Goal: Transaction & Acquisition: Purchase product/service

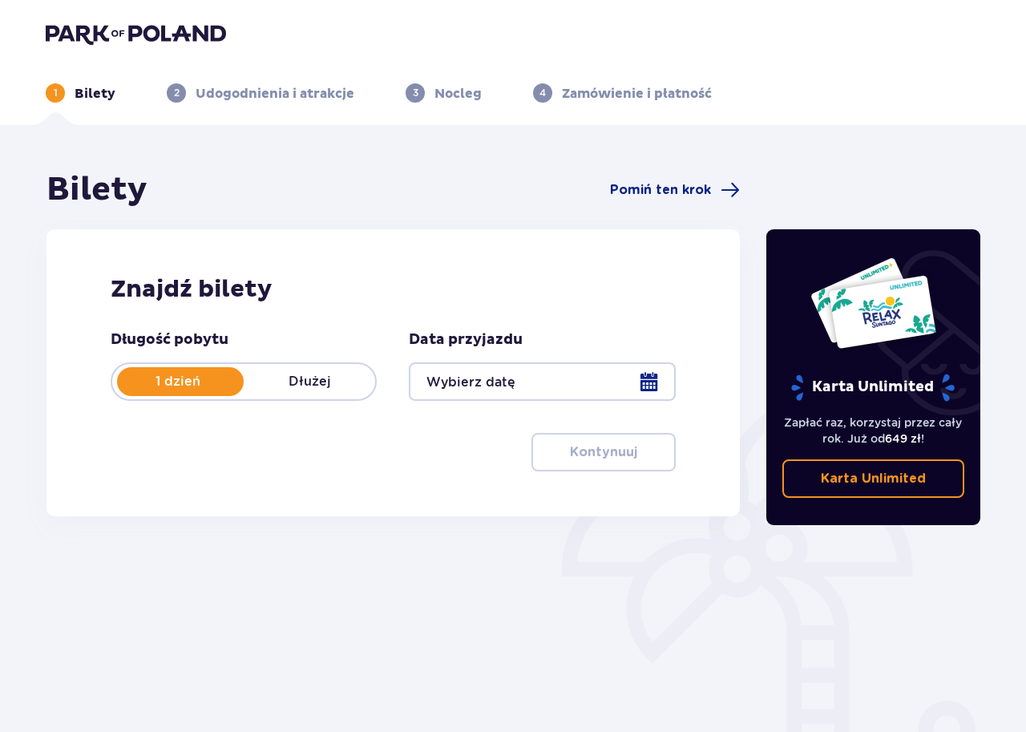
click at [650, 383] on div at bounding box center [542, 381] width 266 height 38
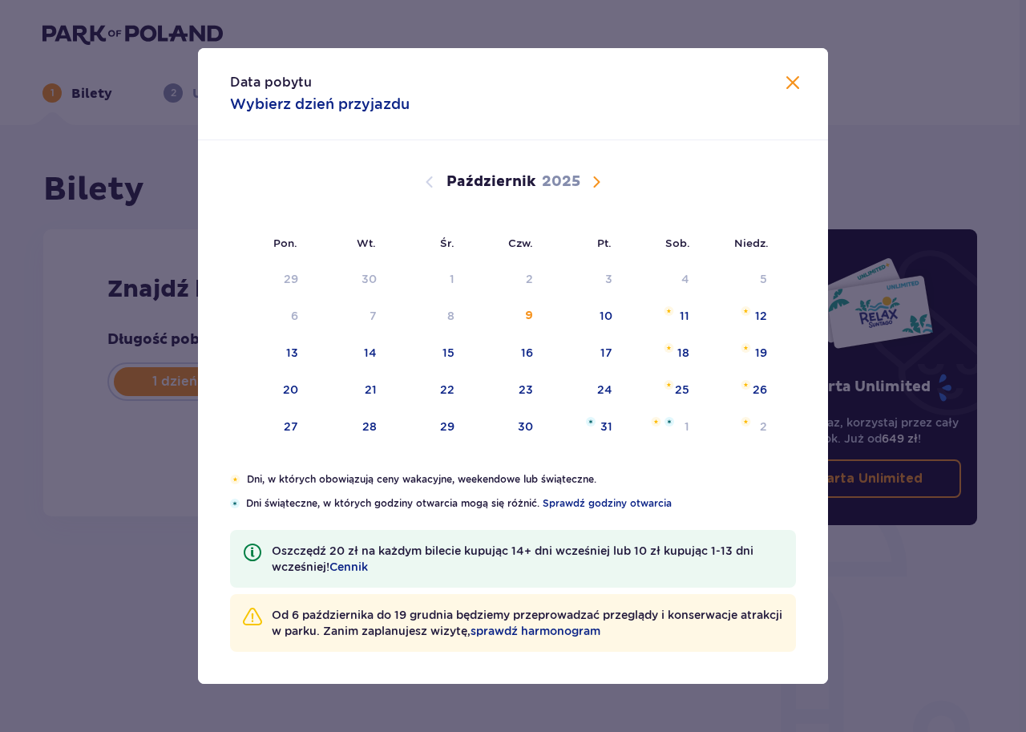
drag, startPoint x: 589, startPoint y: 177, endPoint x: 882, endPoint y: 441, distance: 393.9
click at [589, 177] on span "Następny miesiąc" at bounding box center [596, 181] width 19 height 19
click at [598, 172] on button "Następny miesiąc" at bounding box center [596, 181] width 19 height 19
click at [594, 180] on span "Następny miesiąc" at bounding box center [596, 181] width 19 height 19
click at [419, 176] on div "Styczeń 2026" at bounding box center [513, 181] width 531 height 19
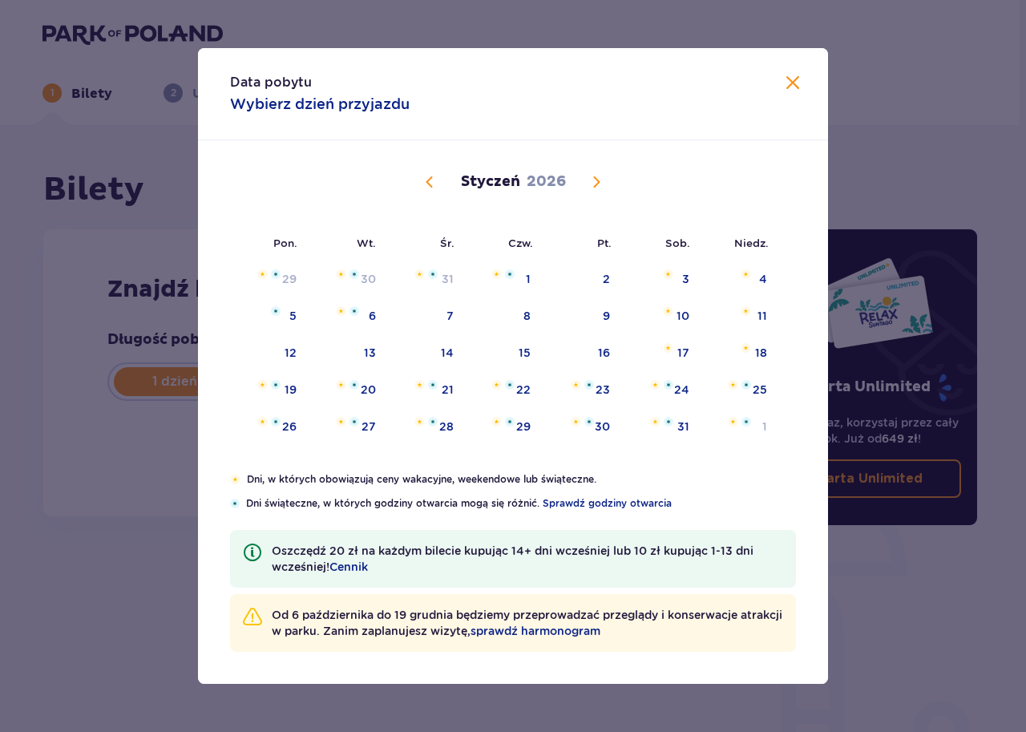
click at [430, 181] on span "Poprzedni miesiąc" at bounding box center [429, 181] width 19 height 19
drag, startPoint x: 426, startPoint y: 176, endPoint x: 779, endPoint y: 459, distance: 452.2
click at [426, 177] on span "Poprzedni miesiąc" at bounding box center [429, 181] width 19 height 19
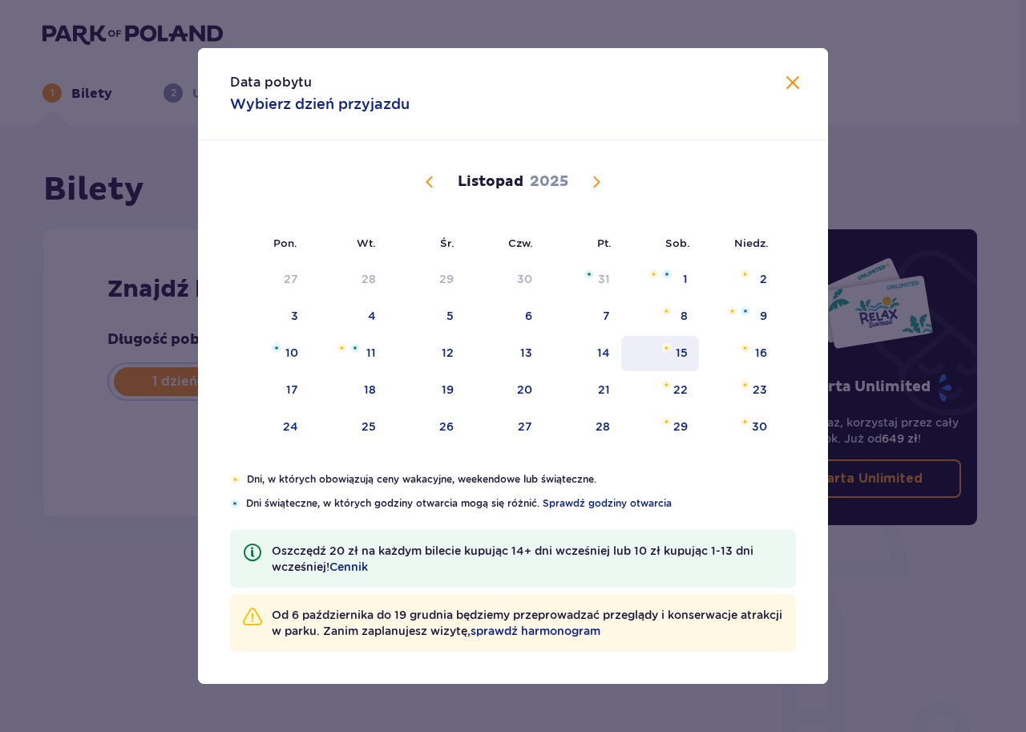
click at [681, 355] on div "15" at bounding box center [682, 353] width 12 height 16
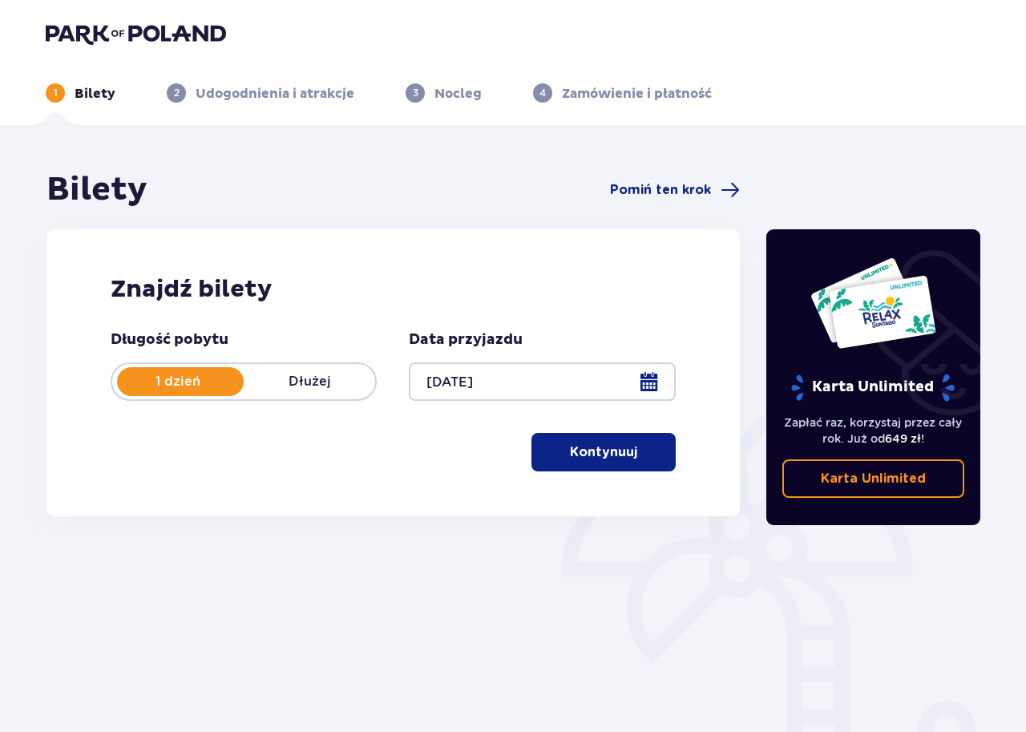
type input "15.11.25"
click at [631, 451] on span "button" at bounding box center [640, 451] width 19 height 19
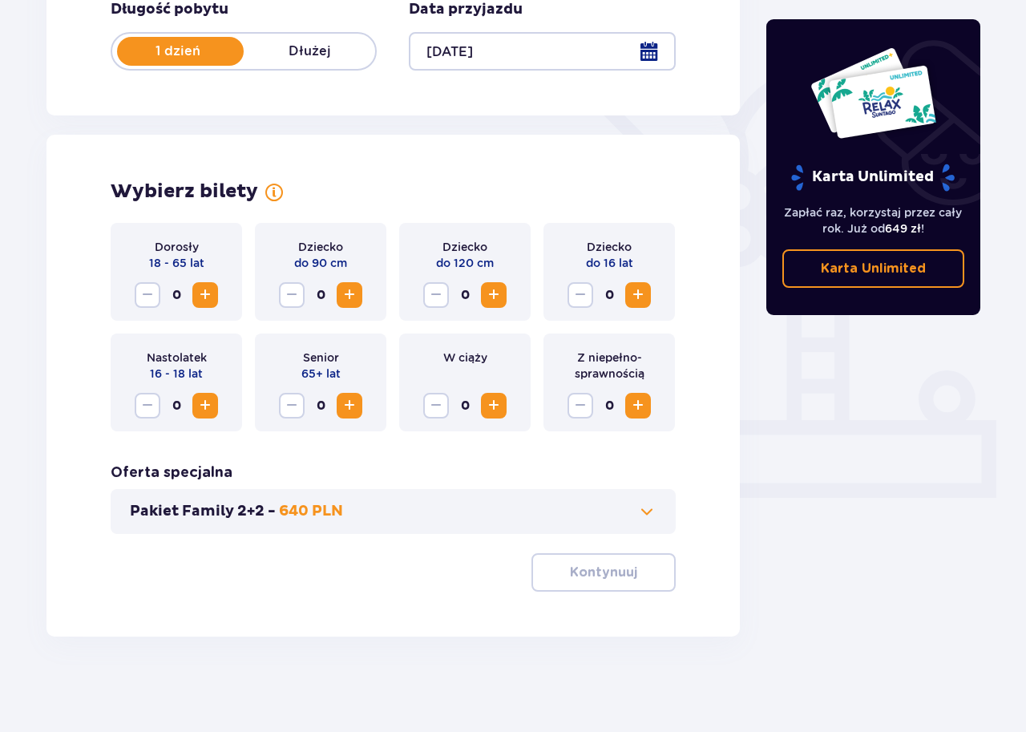
scroll to position [331, 0]
click at [636, 295] on span "Zwiększ" at bounding box center [637, 294] width 19 height 19
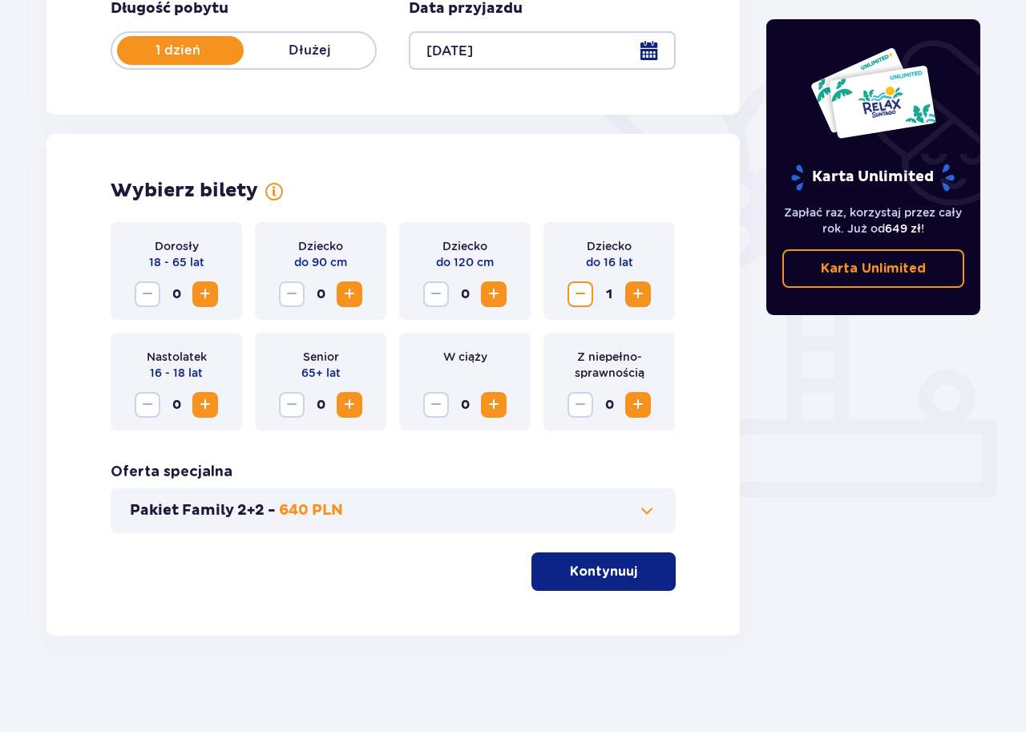
click at [202, 398] on span "Zwiększ" at bounding box center [205, 404] width 19 height 19
click at [600, 580] on p "Kontynuuj" at bounding box center [603, 572] width 67 height 18
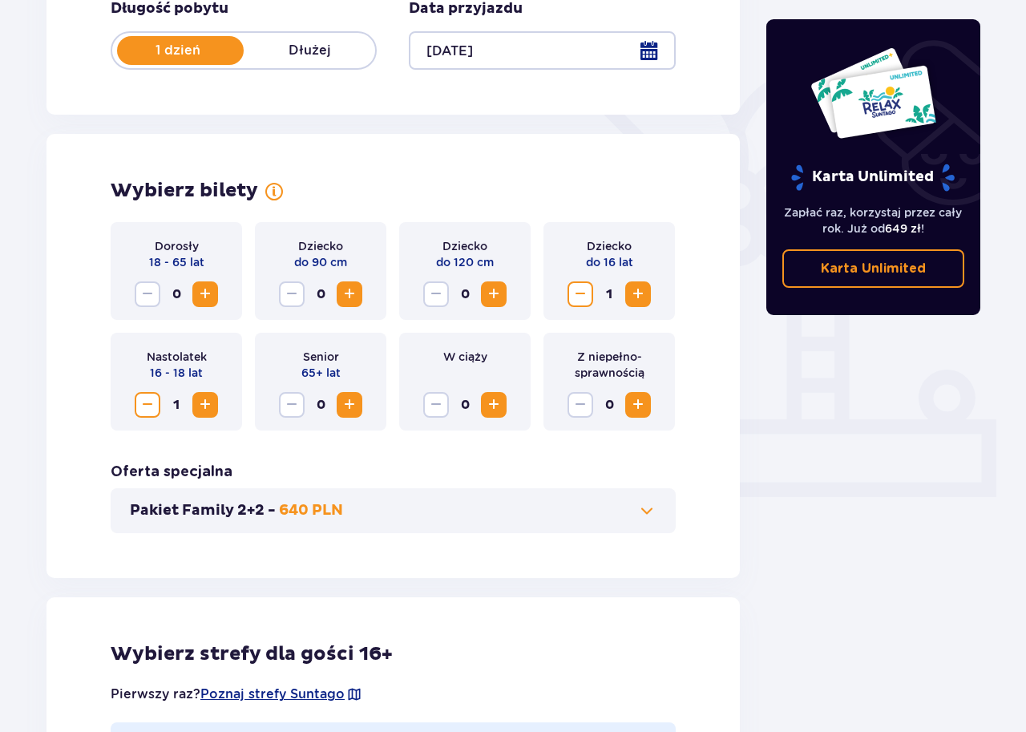
scroll to position [890, 0]
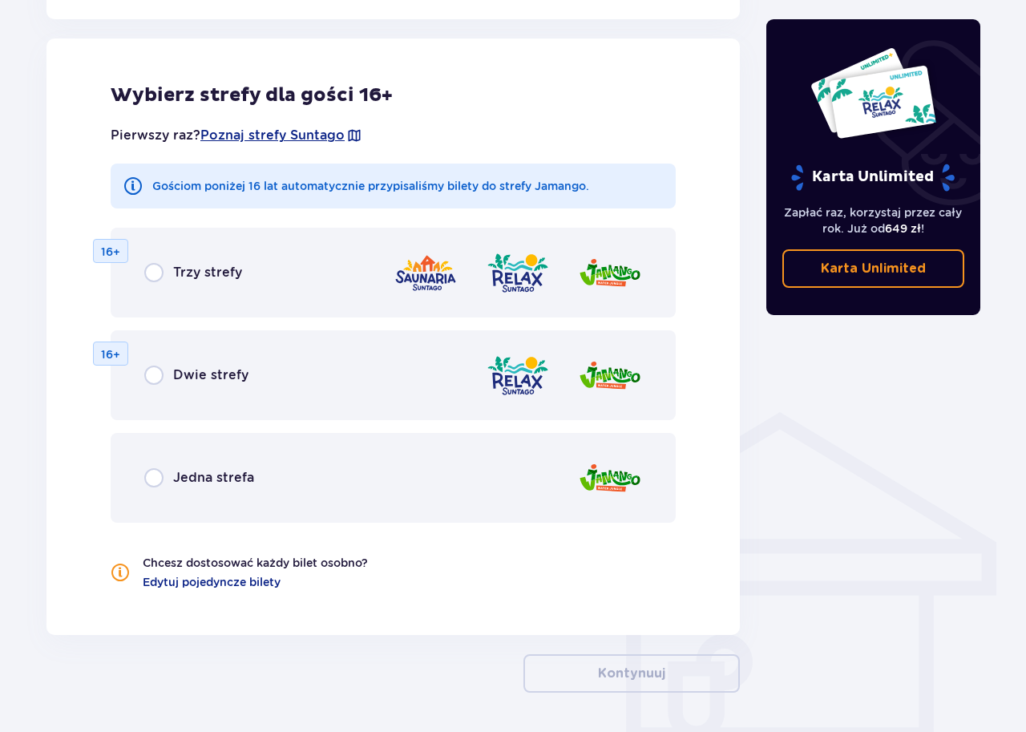
click at [151, 376] on input "radio" at bounding box center [153, 375] width 19 height 19
radio input "true"
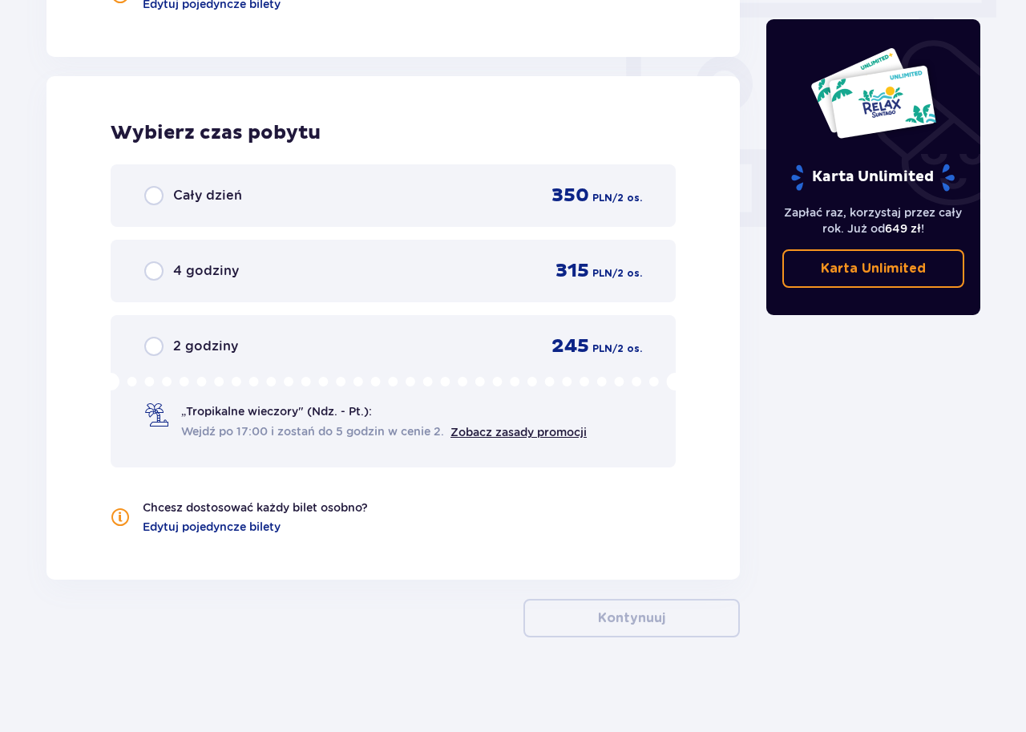
scroll to position [1469, 0]
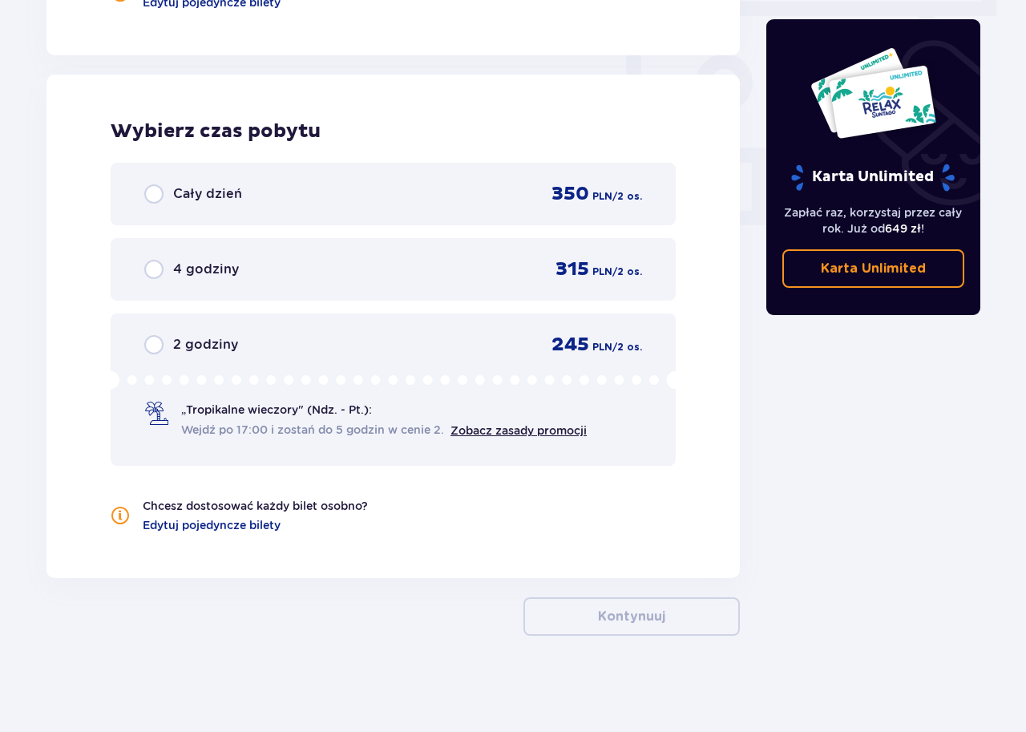
click at [153, 184] on div "Cały dzień 350 PLN / 2 os." at bounding box center [393, 194] width 498 height 24
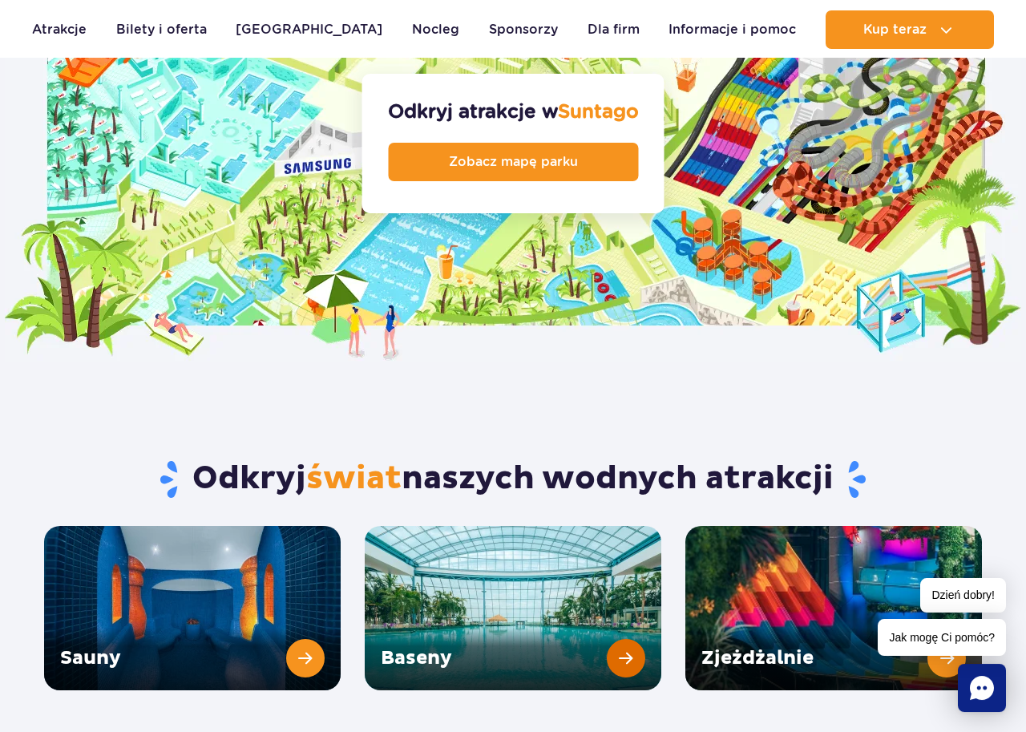
scroll to position [1970, 0]
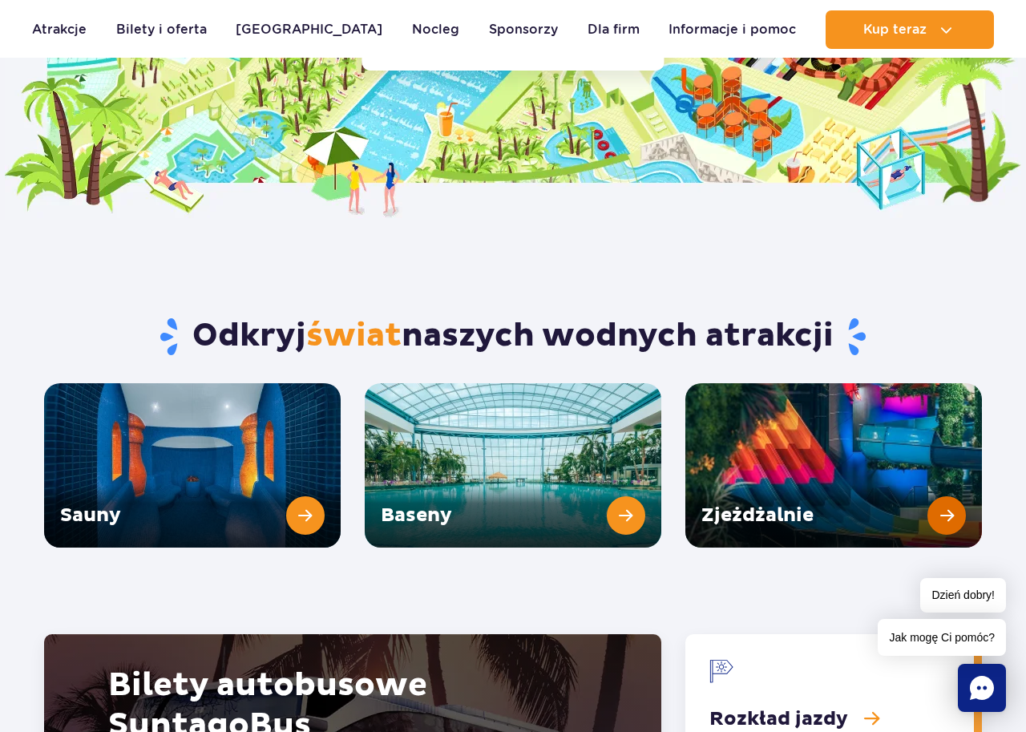
click at [939, 467] on link "Zjeżdżalnie" at bounding box center [833, 465] width 297 height 164
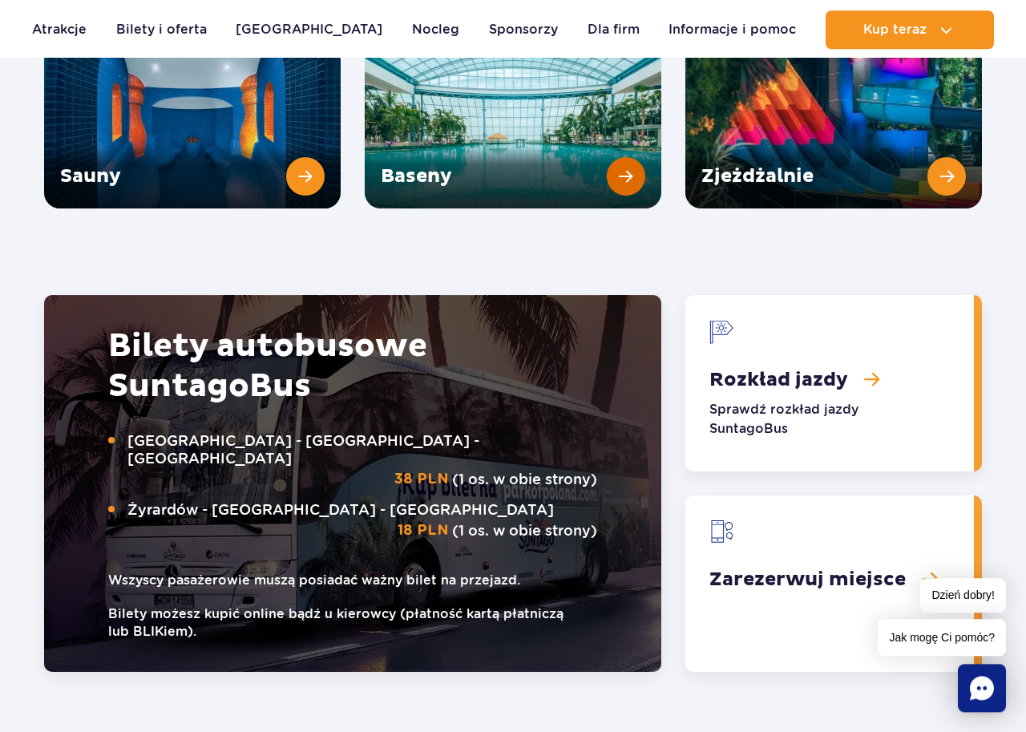
scroll to position [2427, 0]
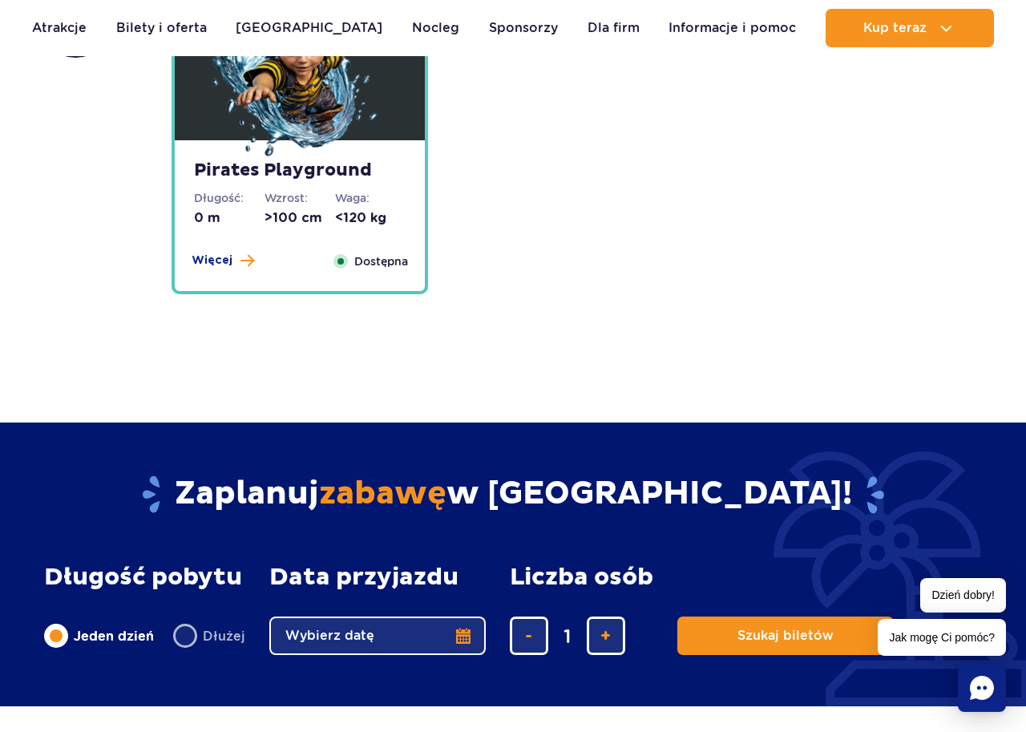
scroll to position [4386, 0]
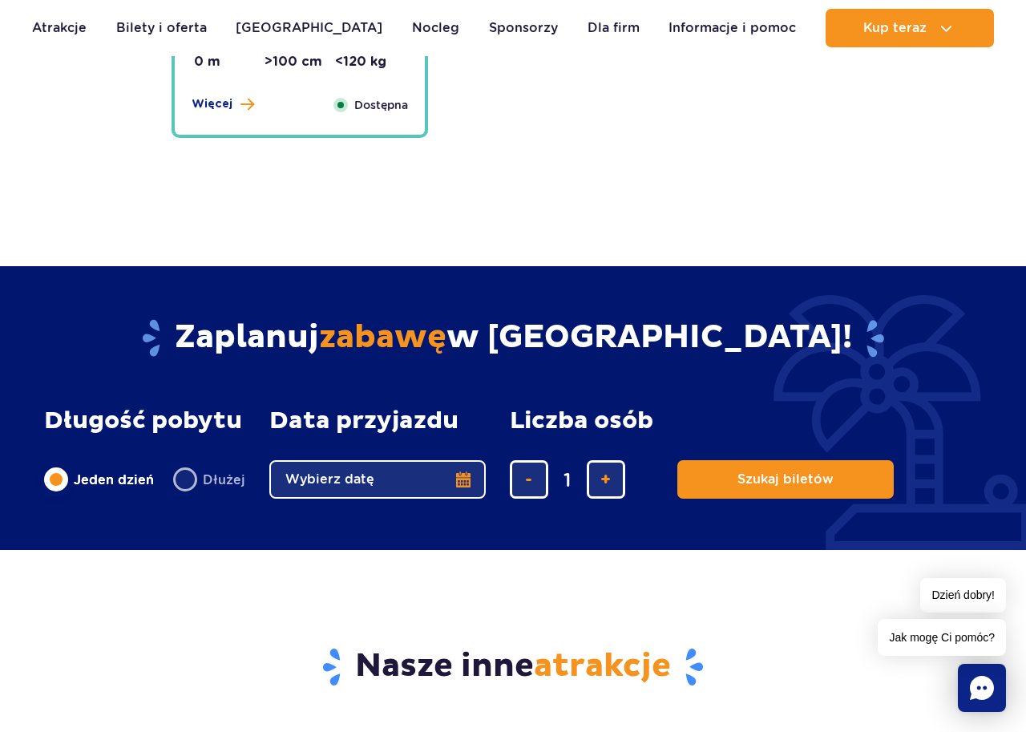
click at [458, 481] on button "Wybierz datę" at bounding box center [377, 479] width 216 height 38
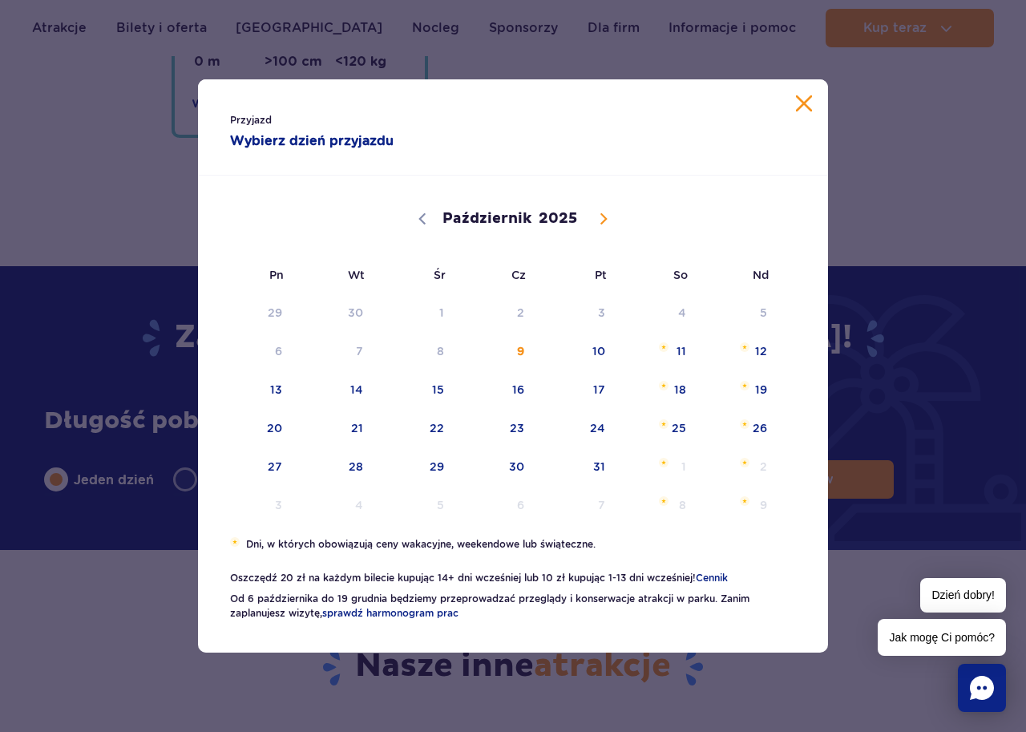
click at [600, 218] on icon at bounding box center [603, 218] width 11 height 11
select select "10"
click at [681, 382] on span "15" at bounding box center [658, 389] width 81 height 37
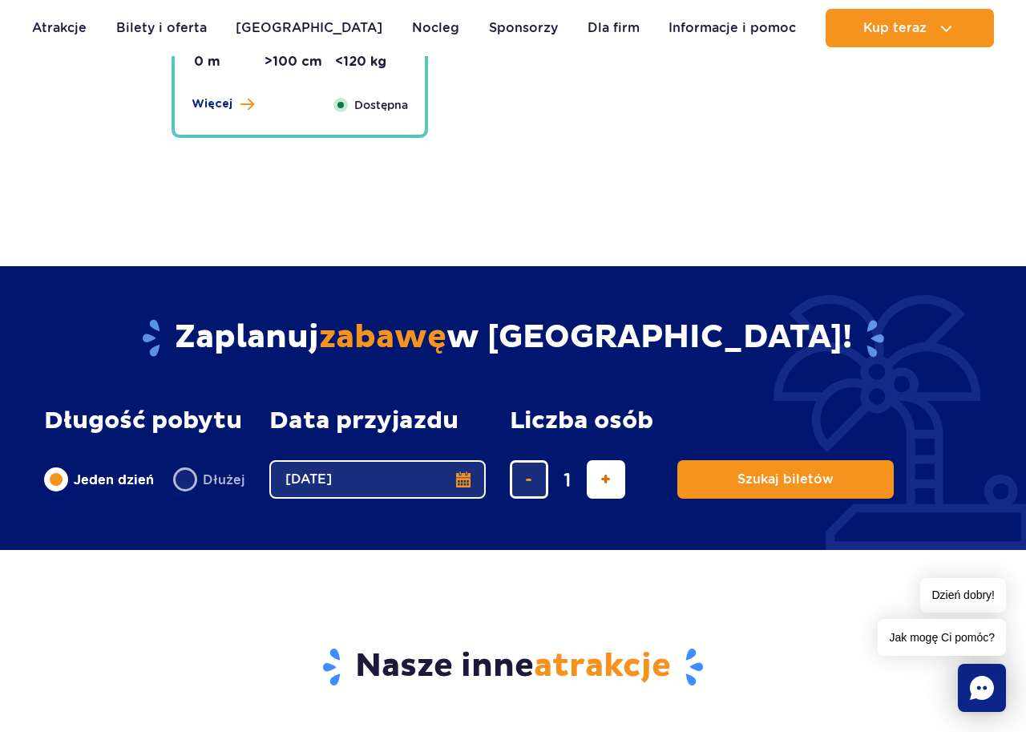
click at [603, 479] on span "dodaj bilet" at bounding box center [605, 479] width 10 height 0
type input "2"
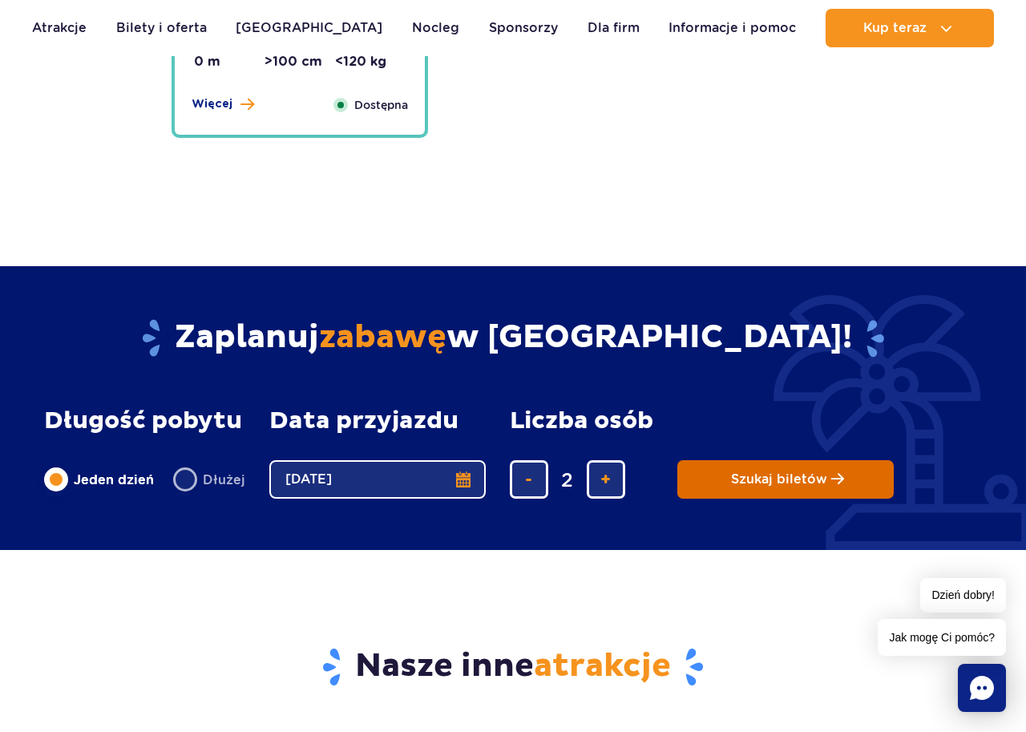
click at [773, 488] on button "Szukaj biletów" at bounding box center [785, 479] width 216 height 38
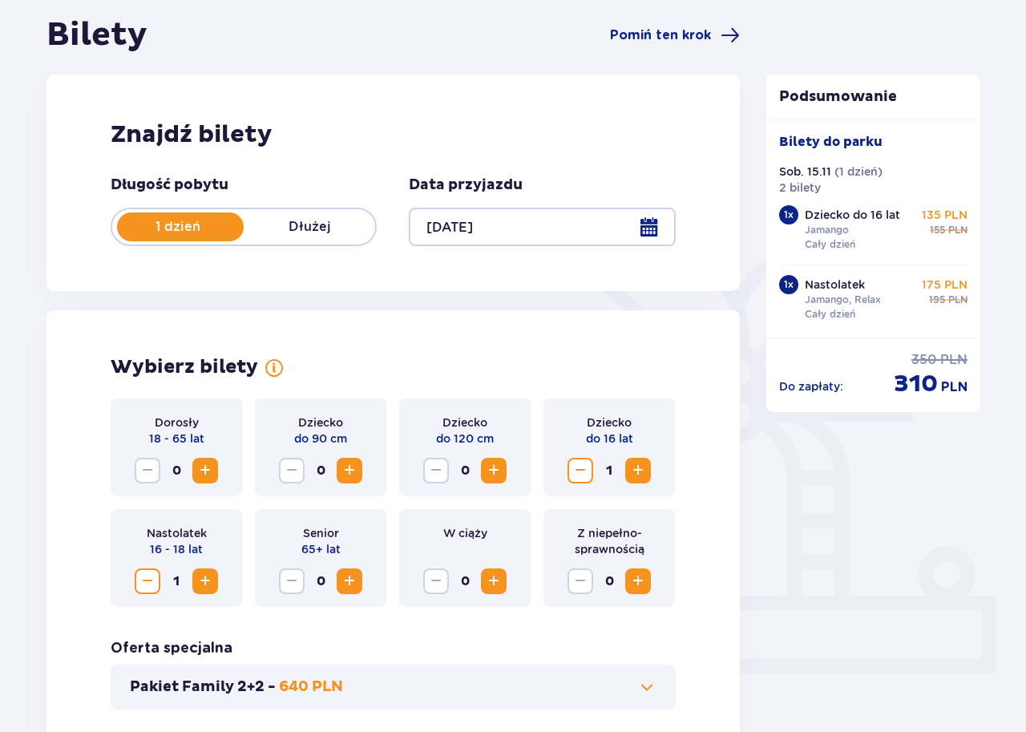
scroll to position [274, 0]
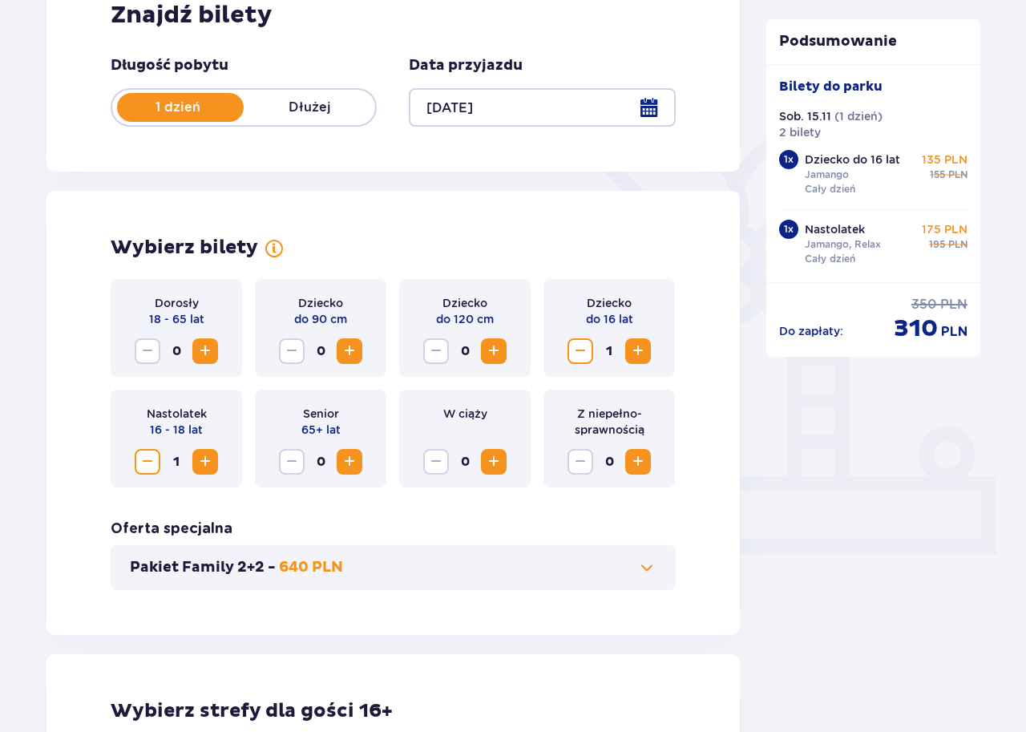
click at [579, 346] on span "Zmniejsz" at bounding box center [580, 350] width 19 height 19
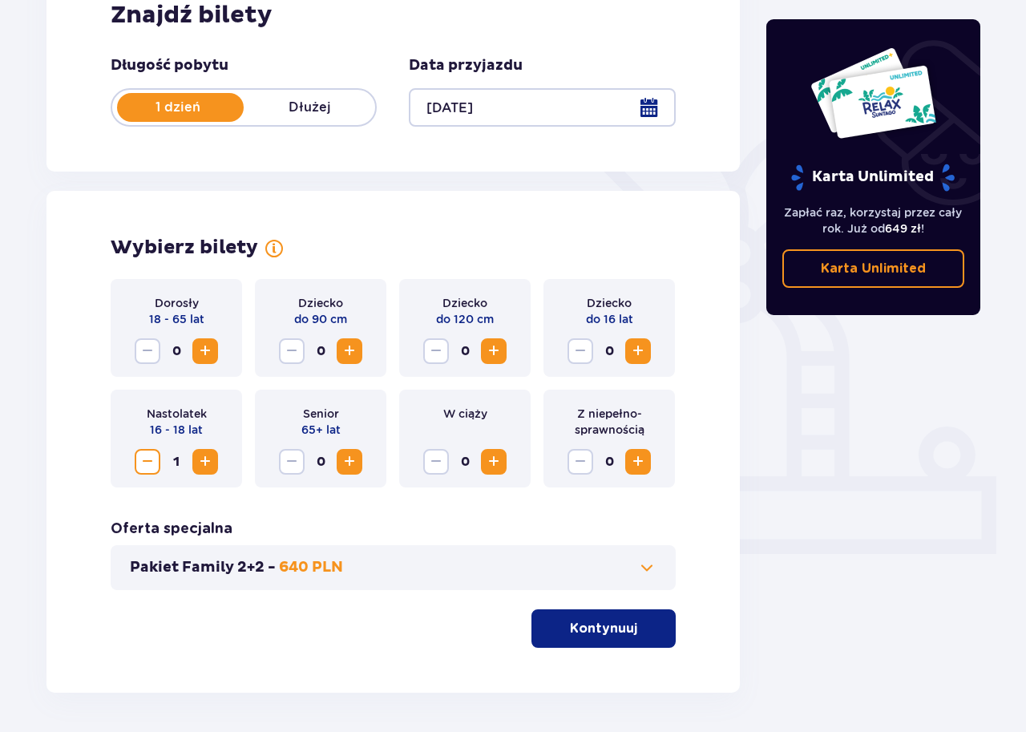
click at [204, 458] on span "Zwiększ" at bounding box center [205, 461] width 19 height 19
click at [620, 627] on p "Kontynuuj" at bounding box center [603, 629] width 67 height 18
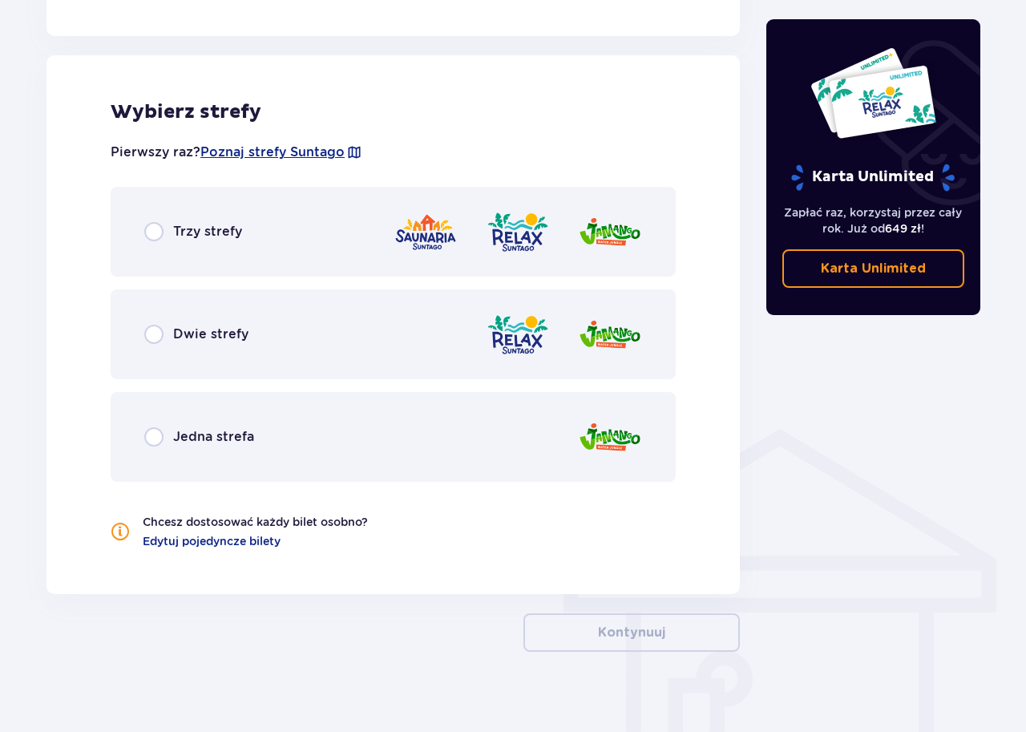
scroll to position [889, 0]
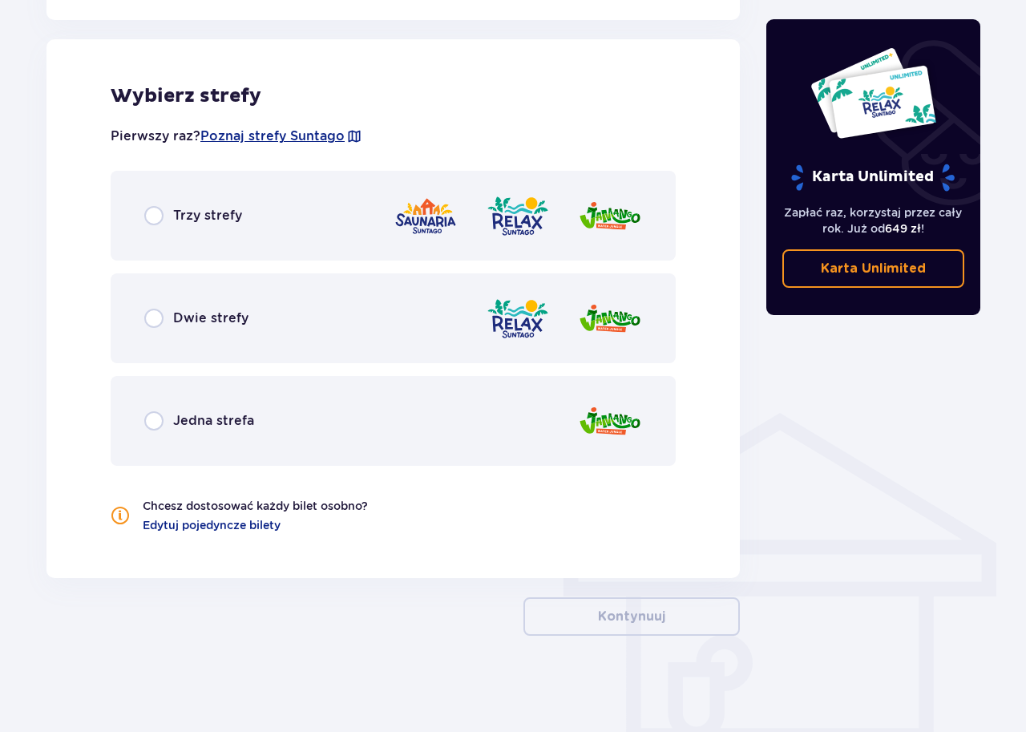
click at [150, 312] on input "radio" at bounding box center [153, 318] width 19 height 19
radio input "true"
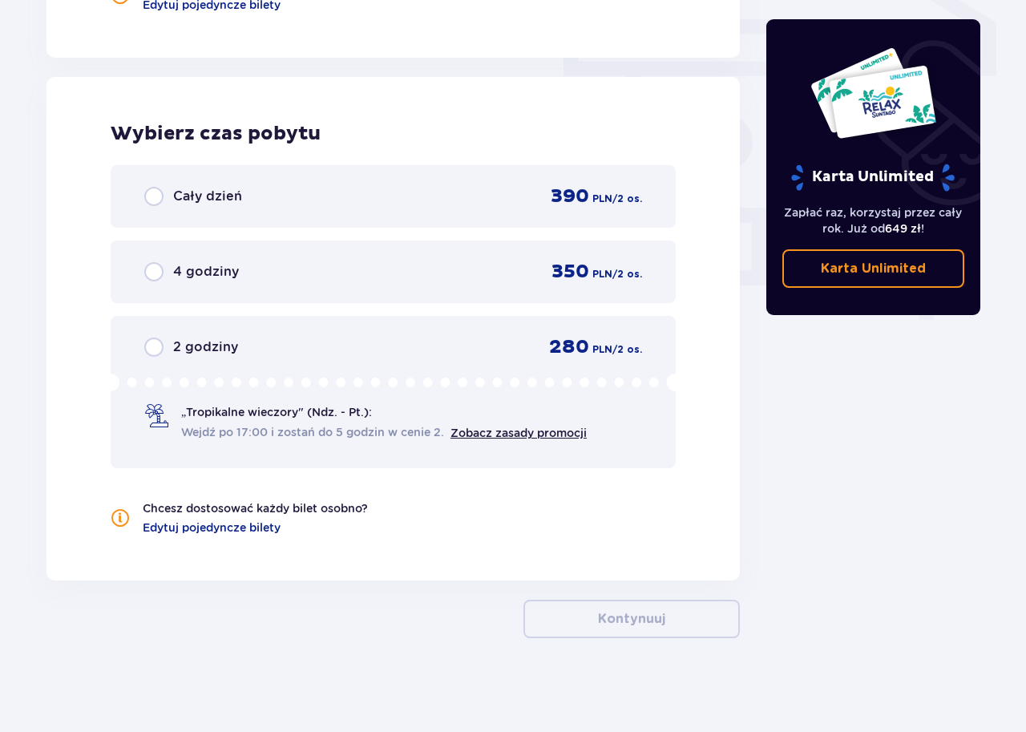
scroll to position [1412, 0]
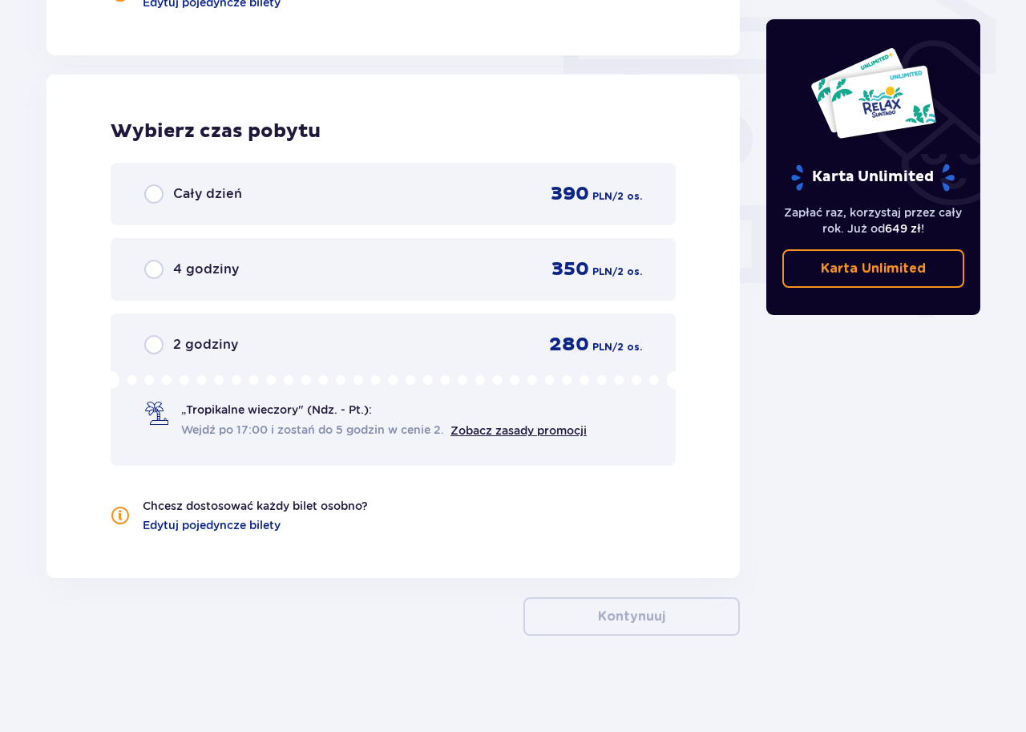
click at [143, 182] on div "Cały dzień 390 PLN / 2 os." at bounding box center [393, 194] width 565 height 63
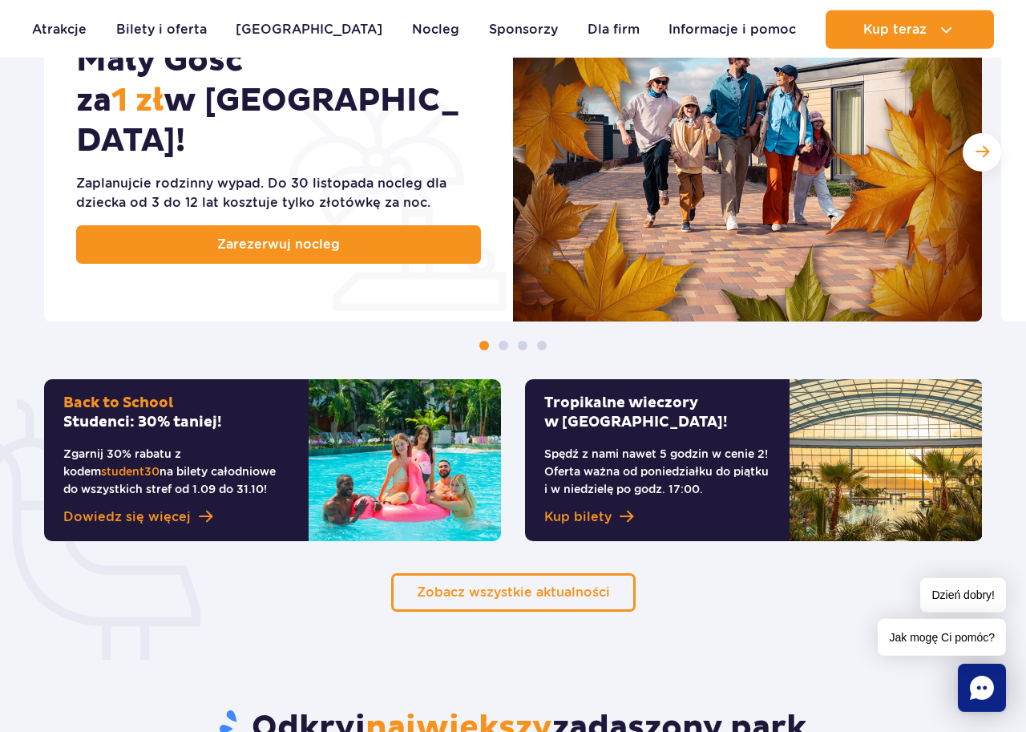
scroll to position [914, 0]
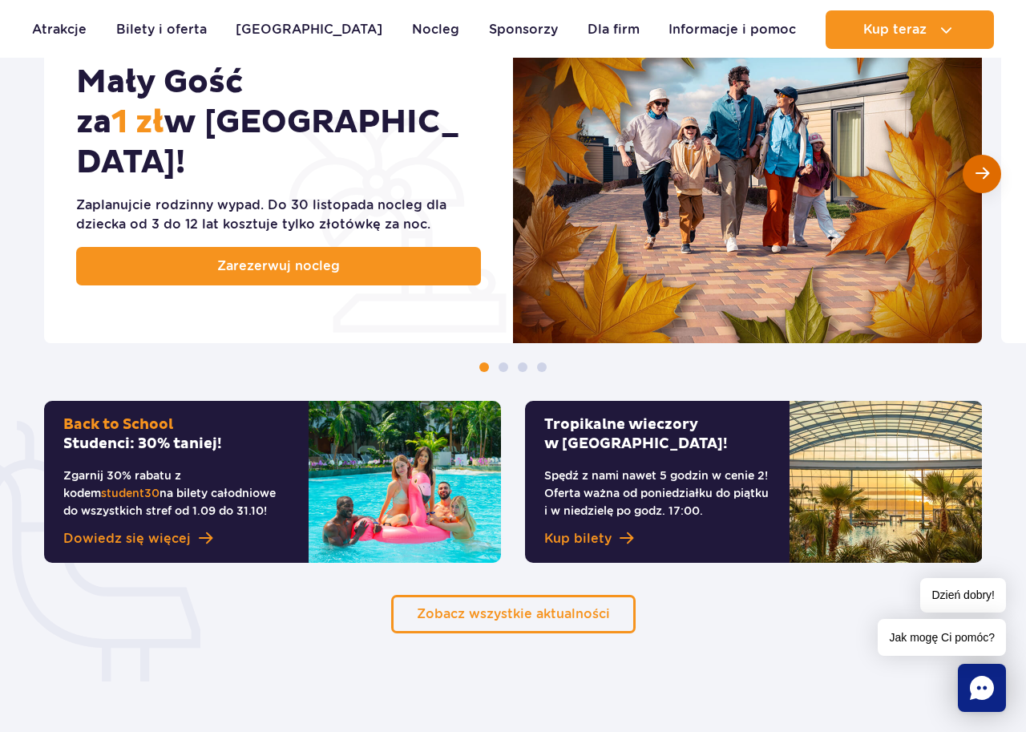
click at [982, 171] on span "Następny slajd" at bounding box center [983, 173] width 14 height 15
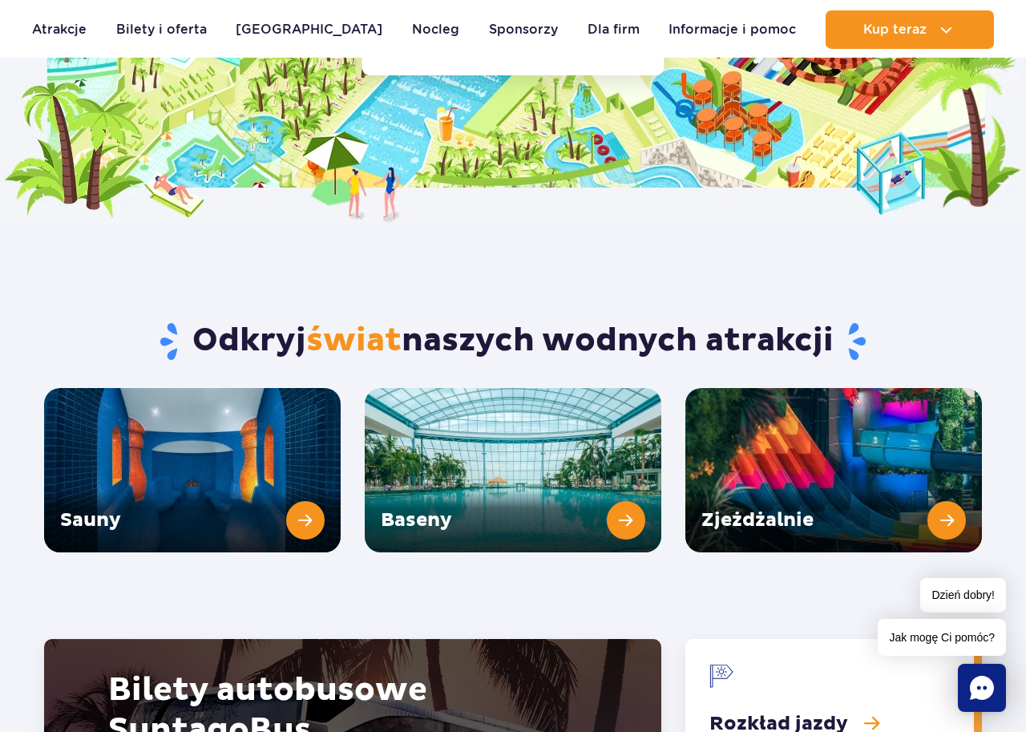
scroll to position [2010, 0]
